Goal: Navigation & Orientation: Find specific page/section

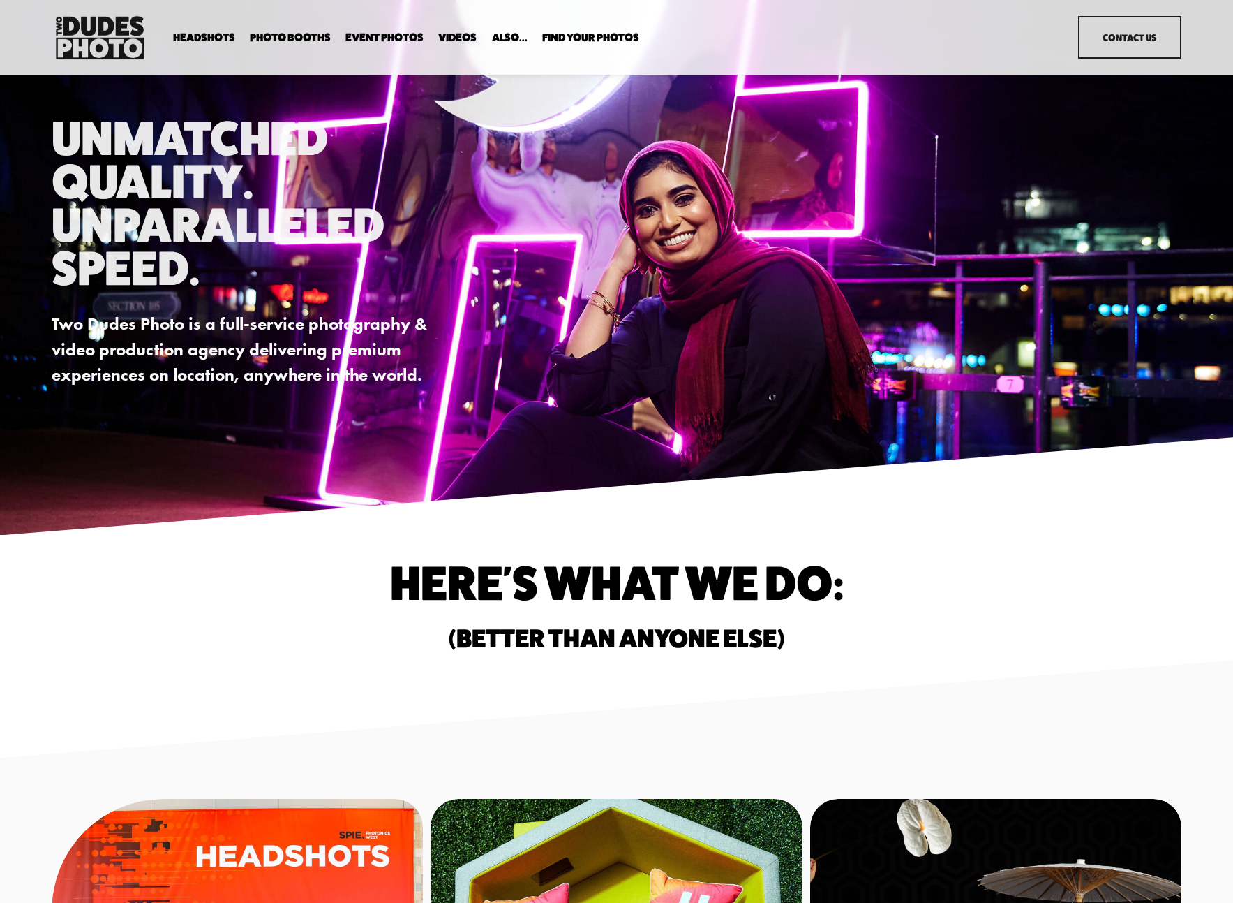
scroll to position [3, 0]
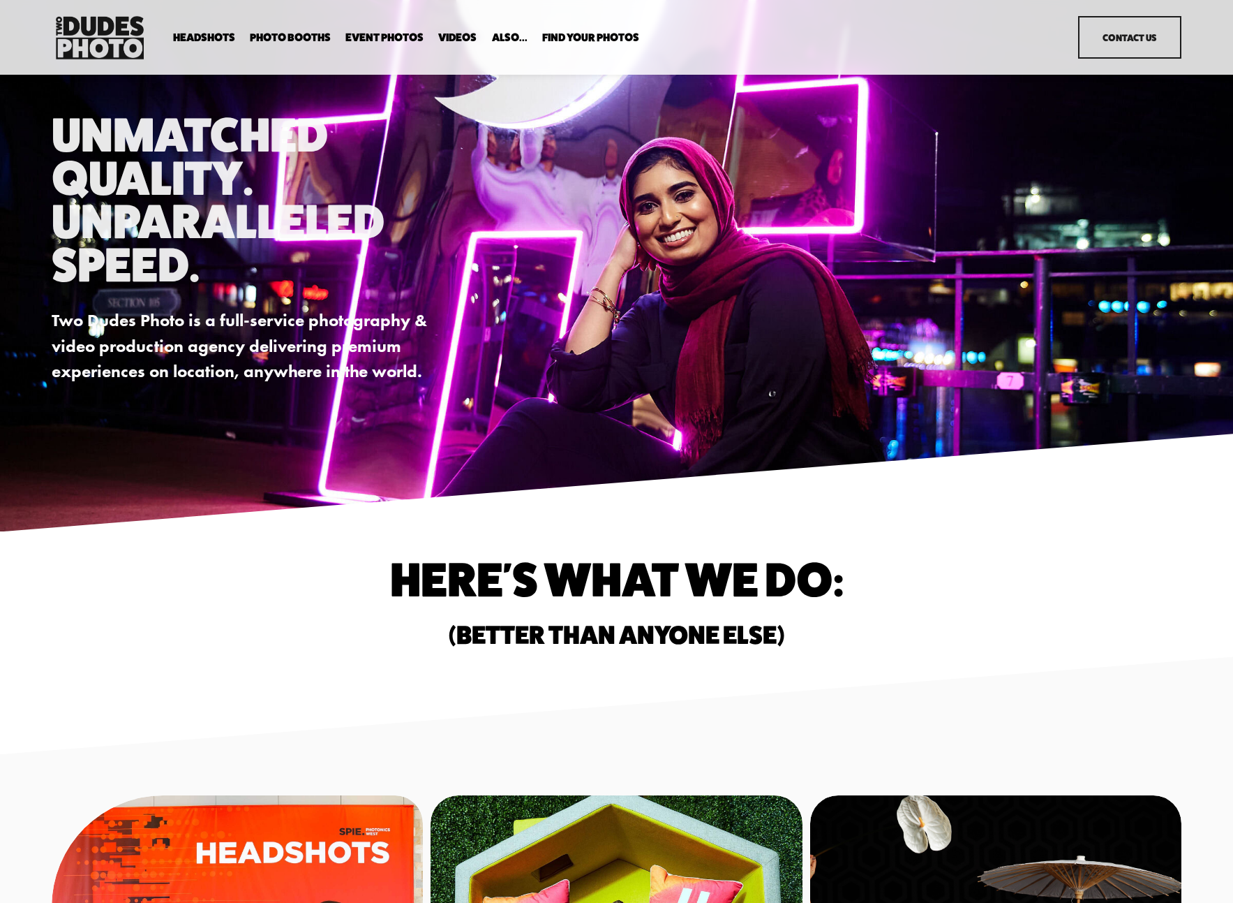
click at [0, 0] on span "Executive / VIP Portraits" at bounding box center [0, 0] width 0 height 0
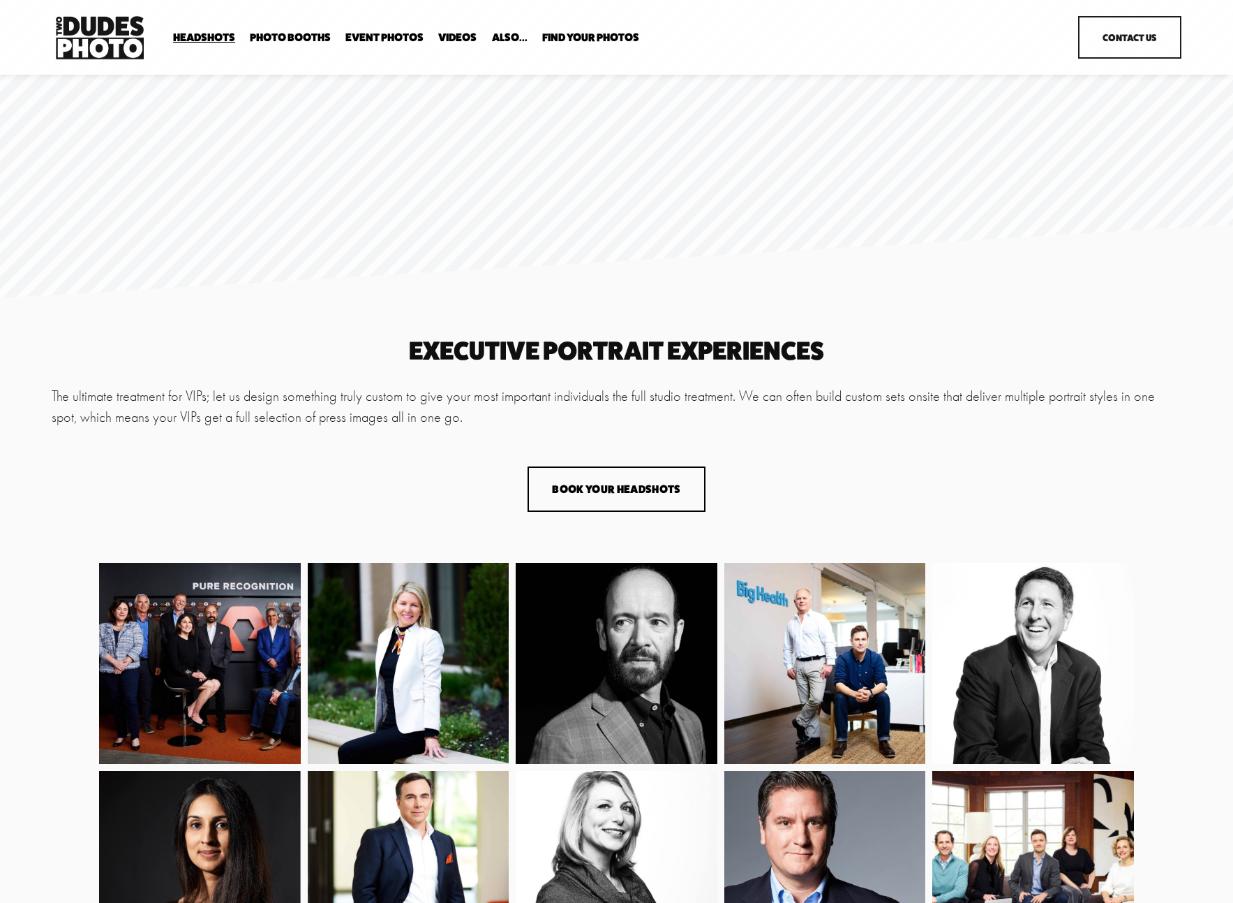
click at [1100, 38] on link "Contact Us" at bounding box center [1129, 37] width 103 height 43
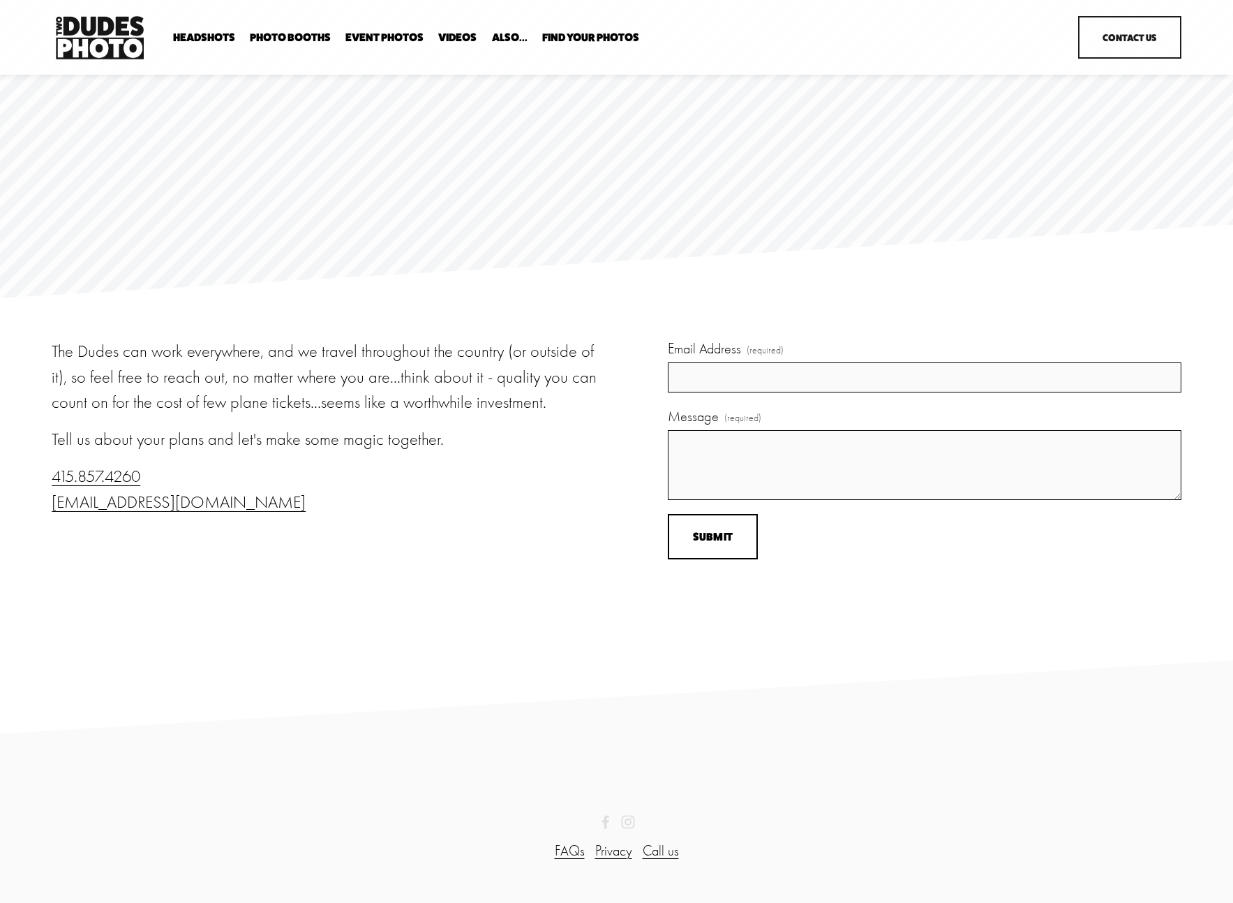
click at [363, 41] on link "Event Photos" at bounding box center [385, 37] width 78 height 13
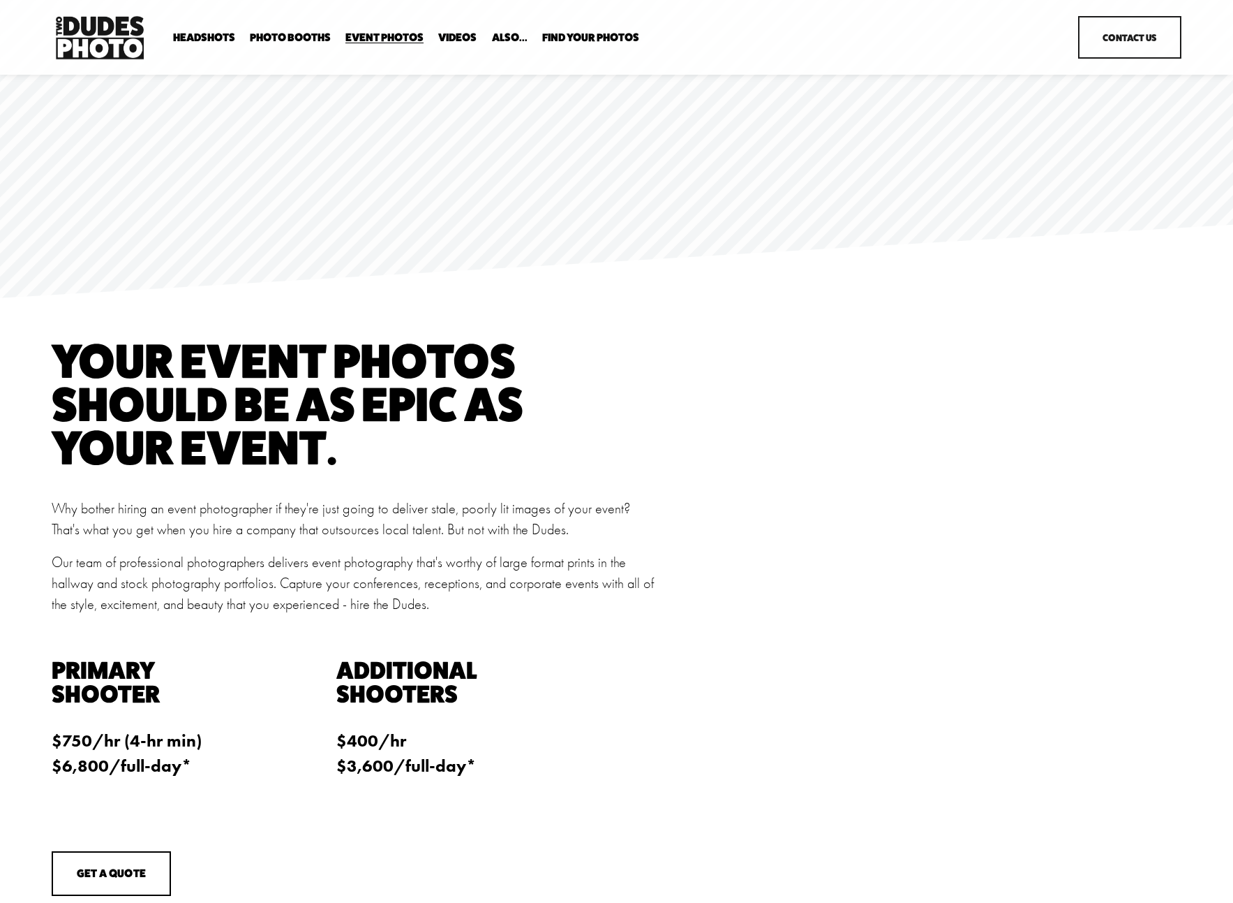
click at [285, 38] on span "Photo Booths" at bounding box center [290, 37] width 81 height 11
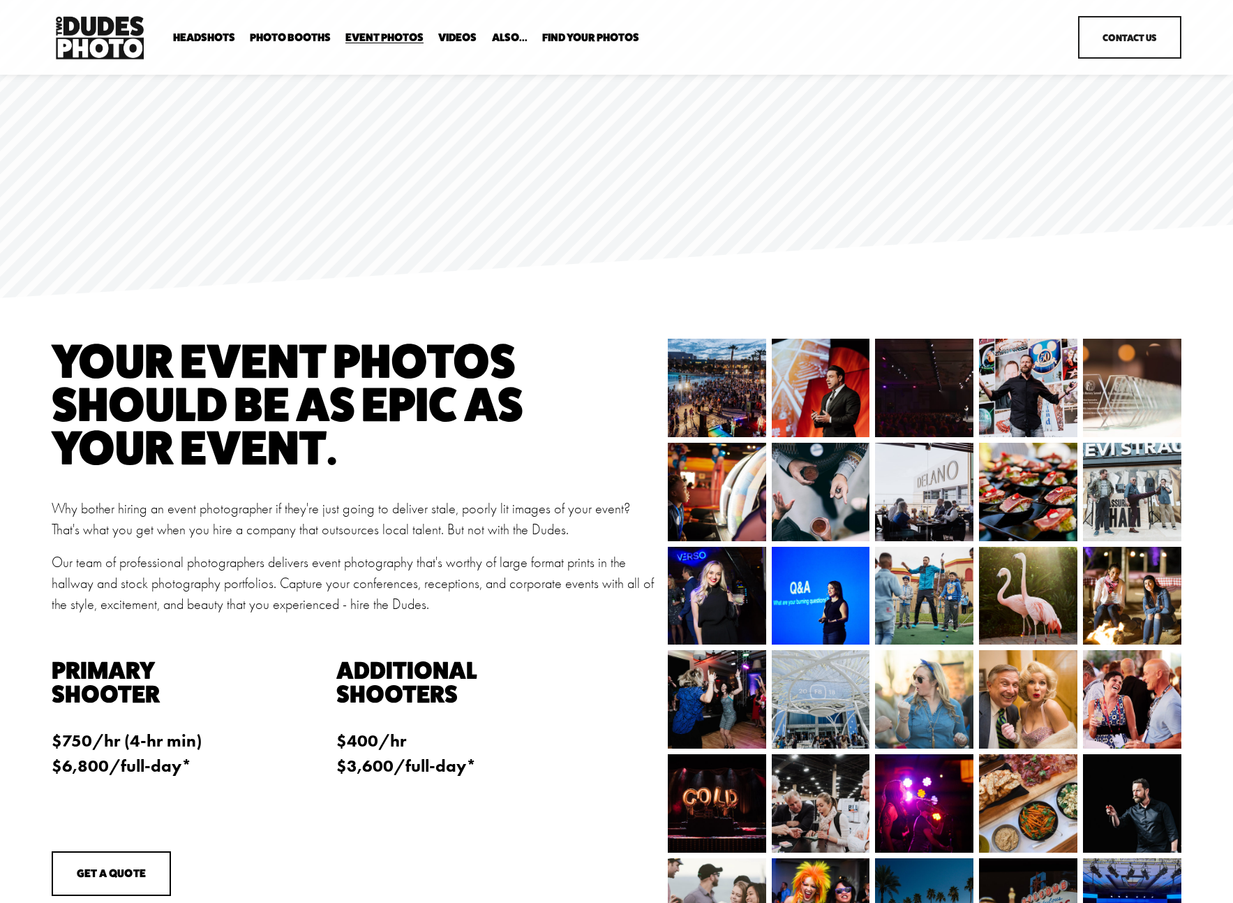
click at [181, 30] on div "Headshots Expo Headshots In Your Office Executive / VIP Portraits Drop-In Heads…" at bounding box center [613, 37] width 881 height 15
click at [97, 34] on img at bounding box center [100, 38] width 96 height 50
